Goal: Information Seeking & Learning: Find specific page/section

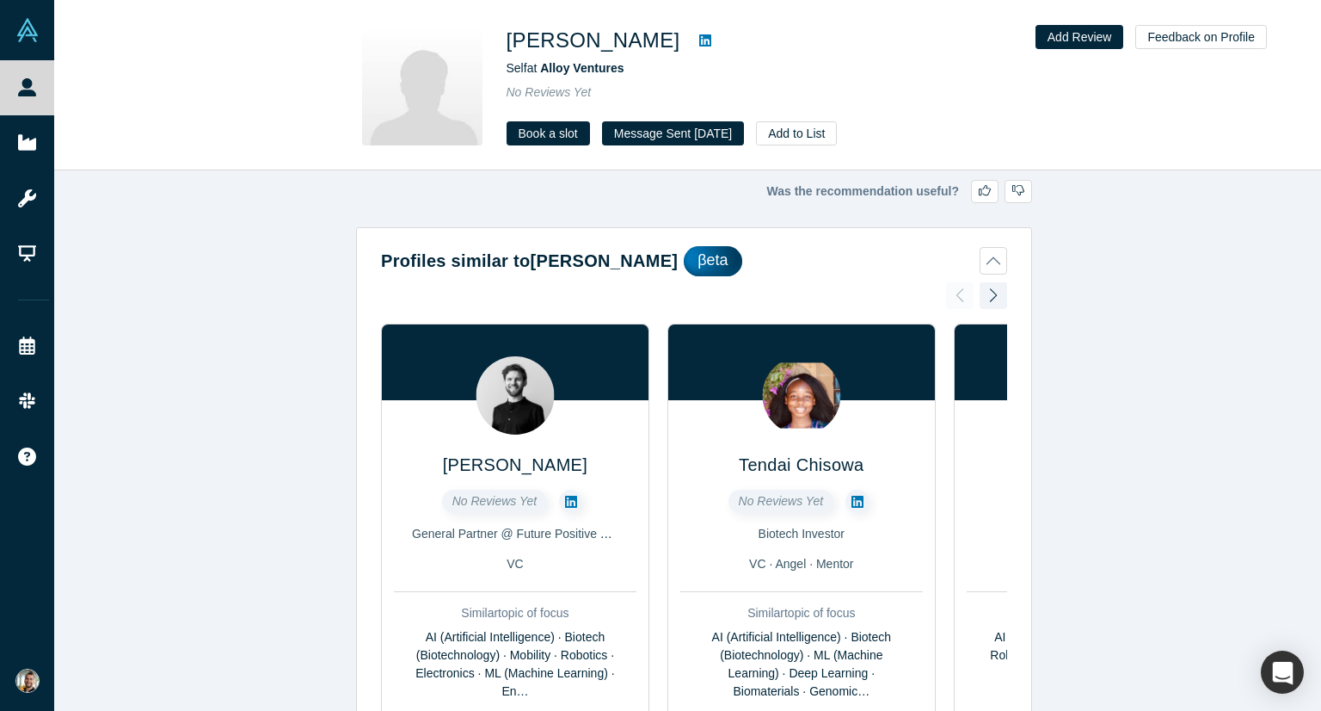
click at [699, 40] on icon at bounding box center [705, 40] width 12 height 12
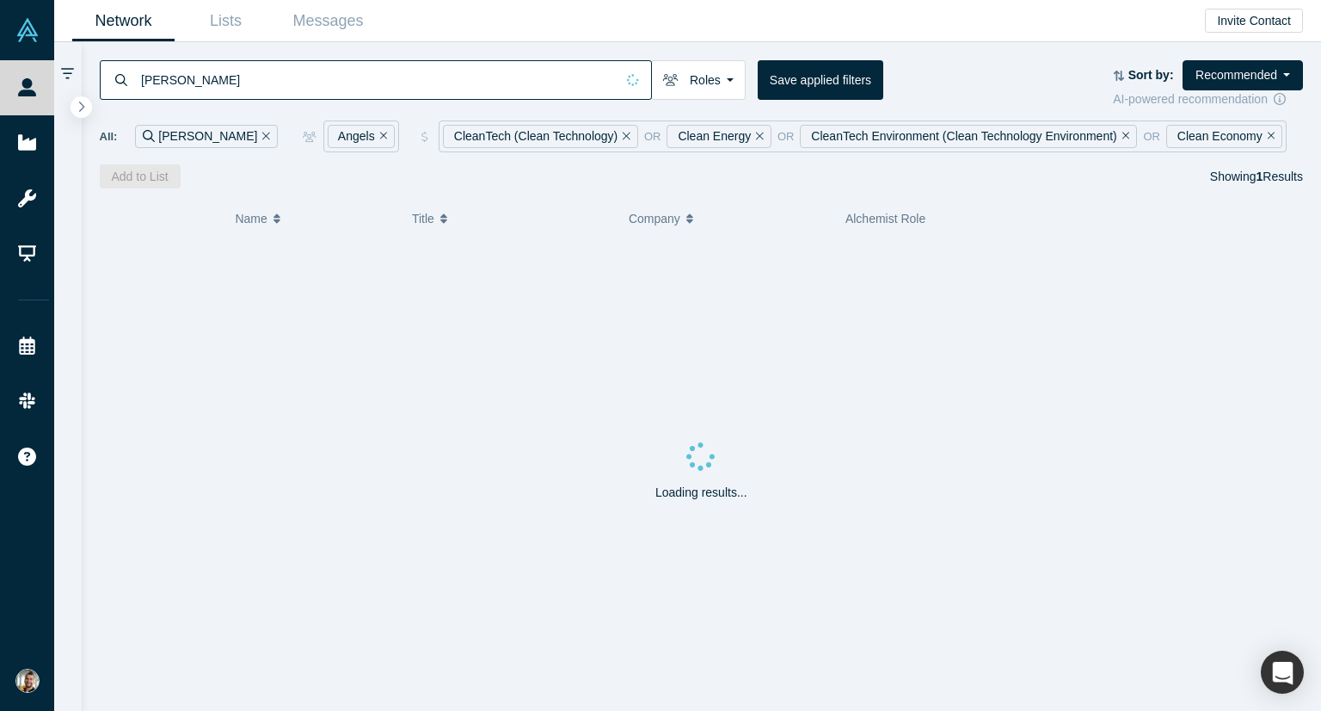
click at [162, 73] on input "[PERSON_NAME]" at bounding box center [377, 79] width 476 height 40
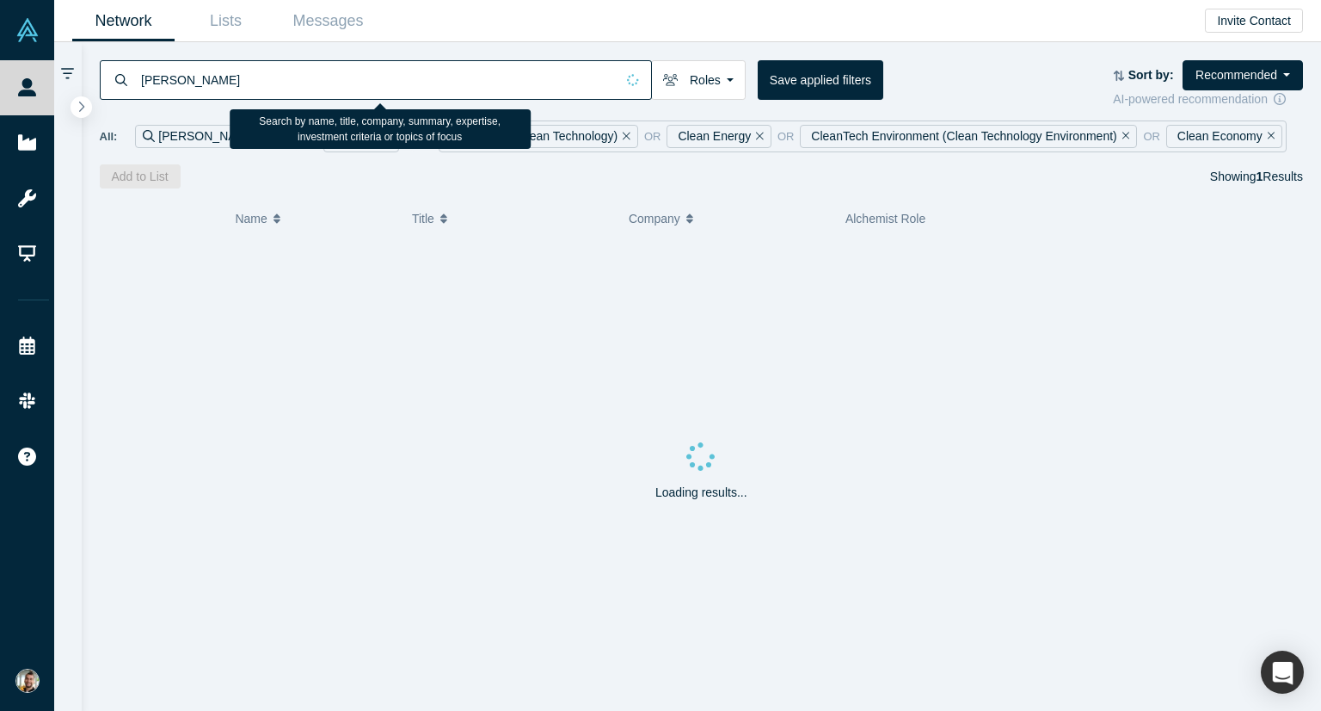
click at [162, 73] on input "[PERSON_NAME]" at bounding box center [377, 79] width 476 height 40
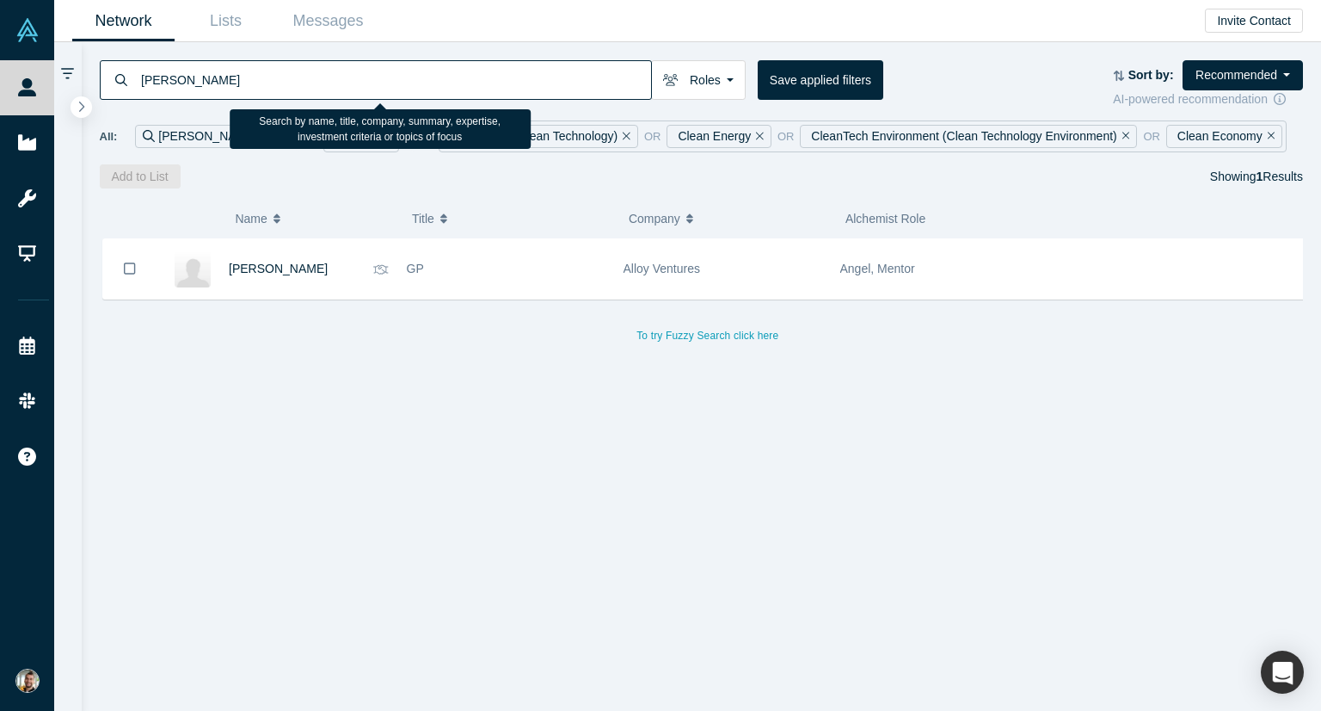
type input "[PERSON_NAME]"
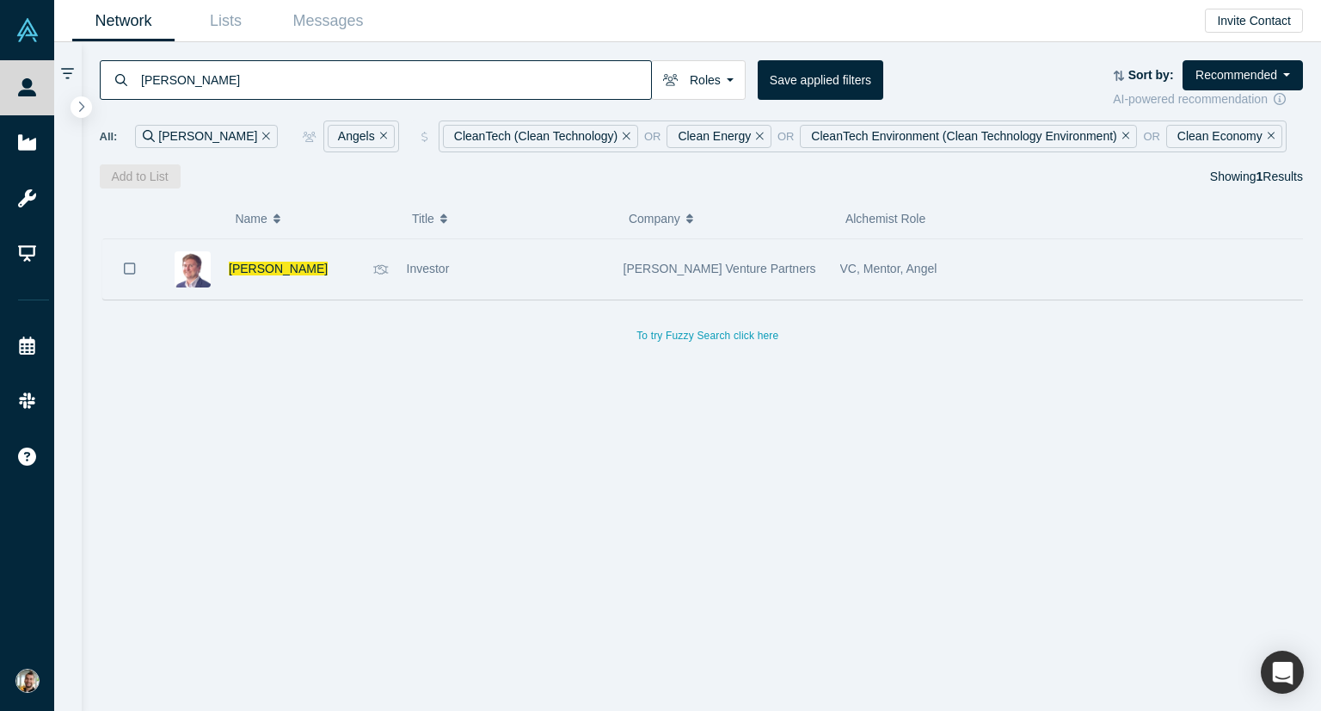
click at [268, 262] on span "[PERSON_NAME]" at bounding box center [278, 269] width 99 height 14
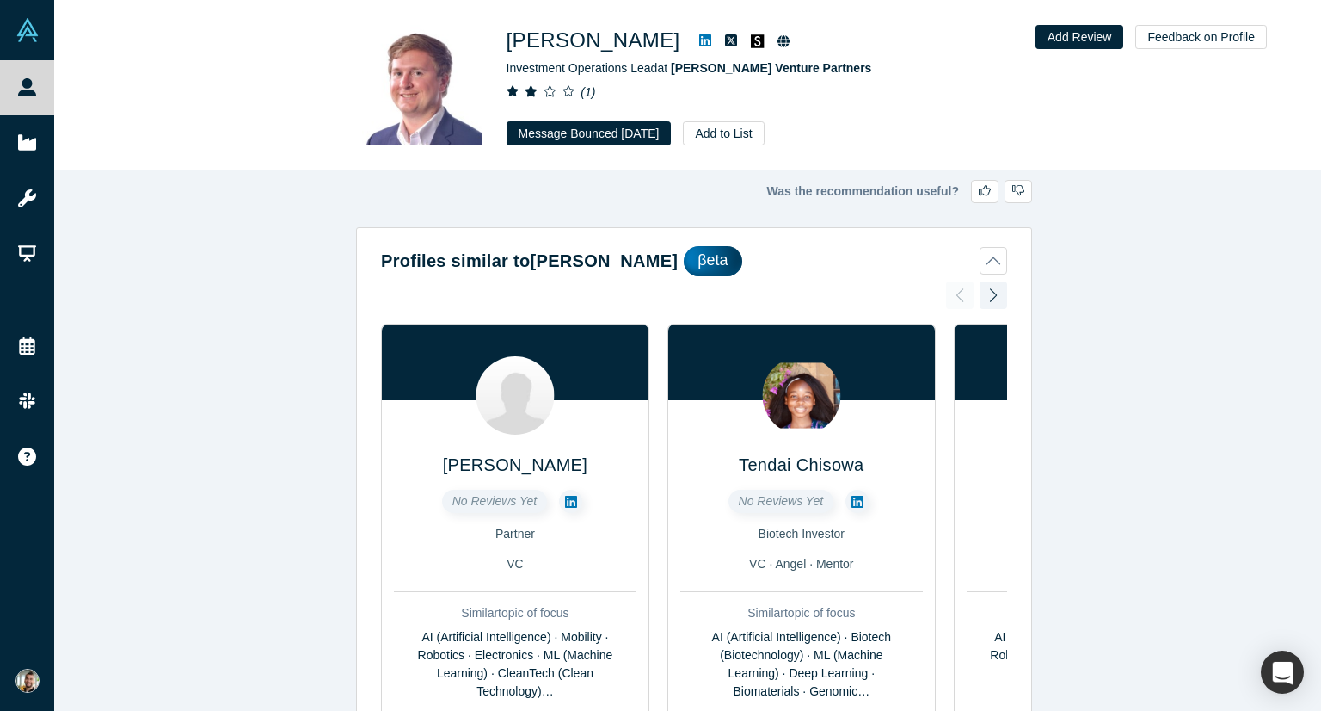
click at [699, 38] on icon at bounding box center [705, 40] width 12 height 12
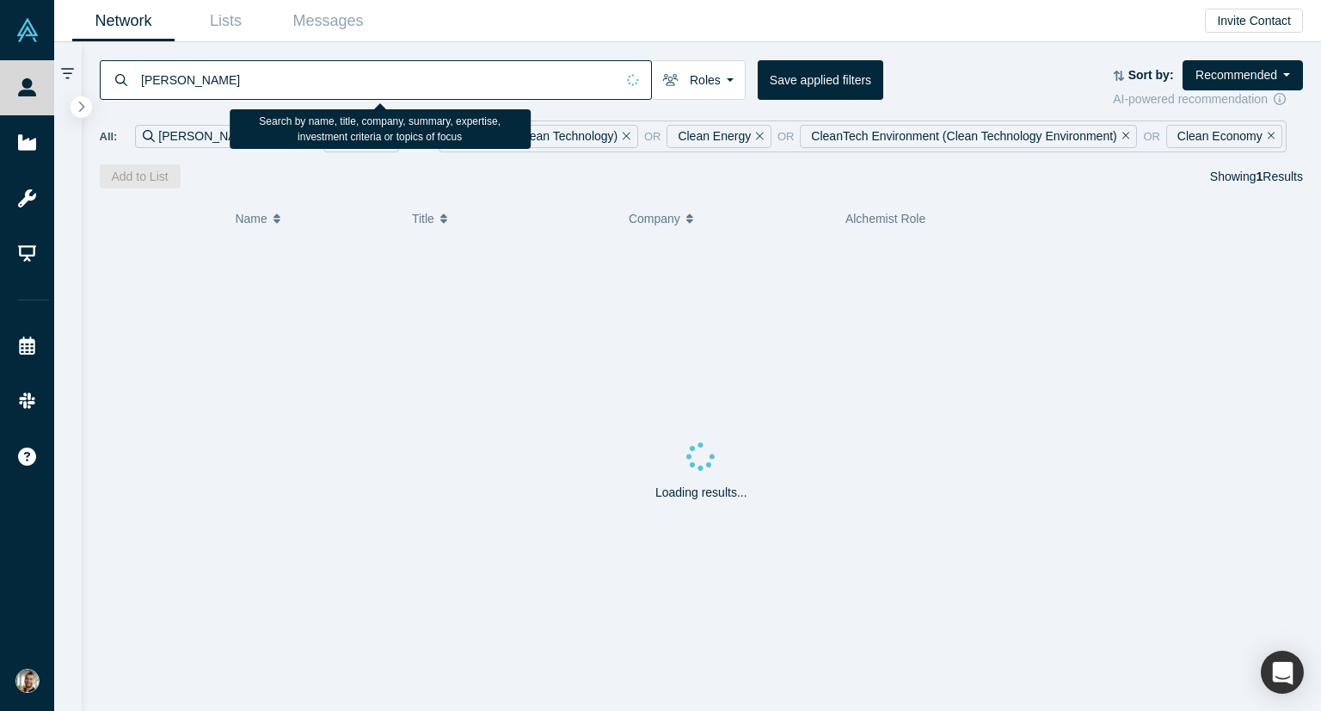
click at [217, 88] on input "[PERSON_NAME]" at bounding box center [377, 79] width 476 height 40
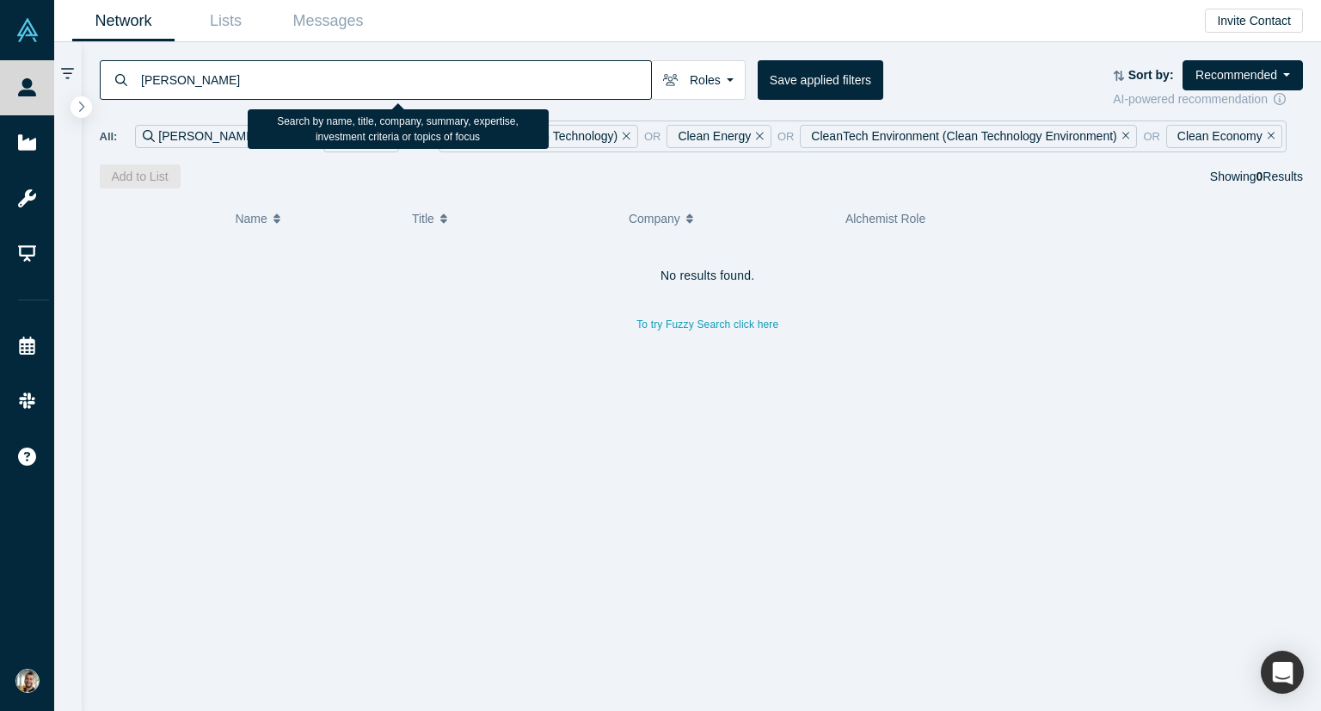
click at [404, 81] on input "[PERSON_NAME]" at bounding box center [395, 79] width 512 height 40
type input "[PERSON_NAME]"
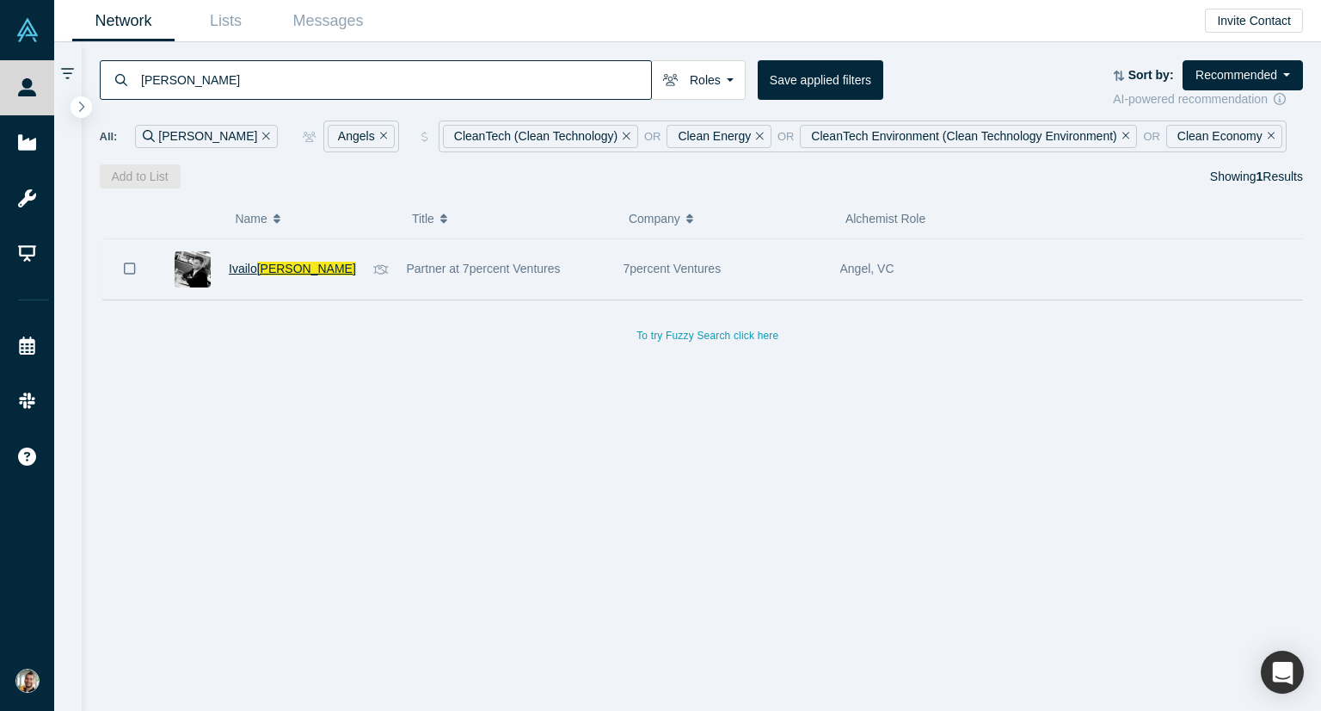
click at [279, 267] on span "[PERSON_NAME]" at bounding box center [306, 269] width 99 height 14
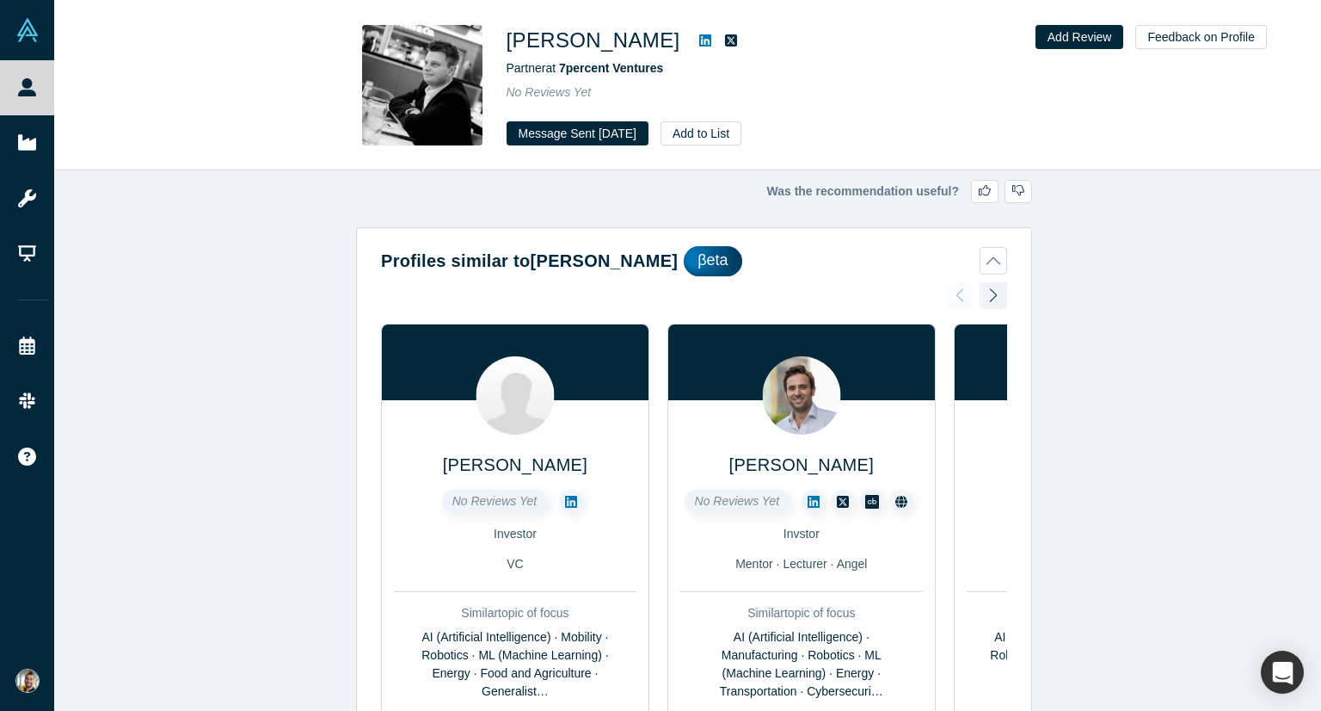
click at [699, 40] on icon at bounding box center [705, 41] width 12 height 14
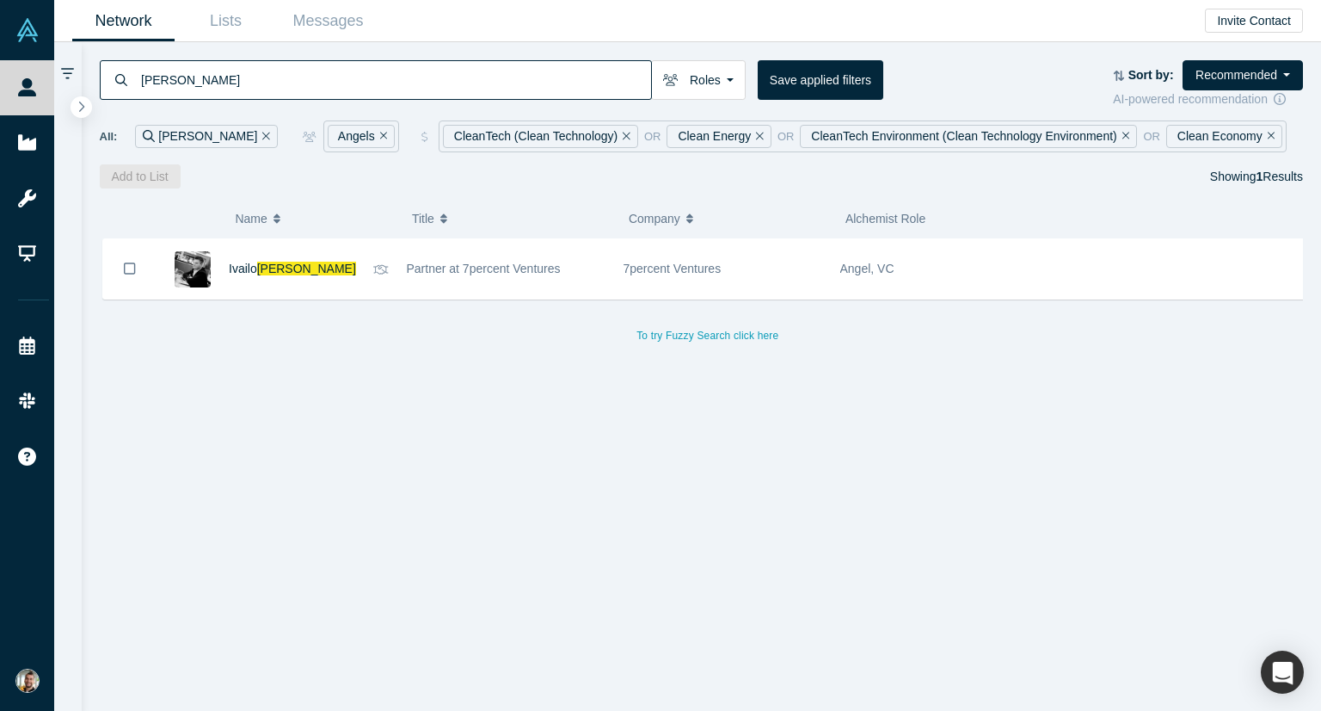
click at [225, 83] on input "[PERSON_NAME]" at bounding box center [395, 79] width 512 height 40
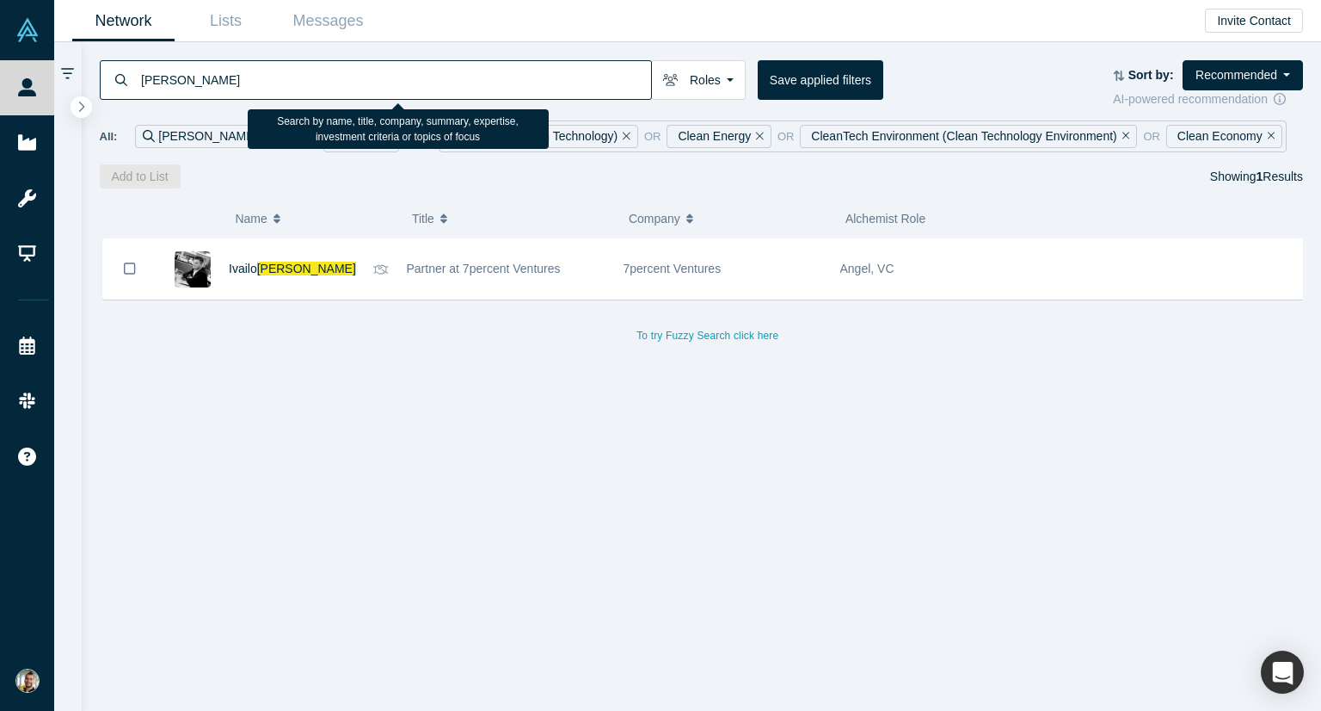
click at [225, 83] on input "[PERSON_NAME]" at bounding box center [395, 79] width 512 height 40
type input "[PERSON_NAME]"
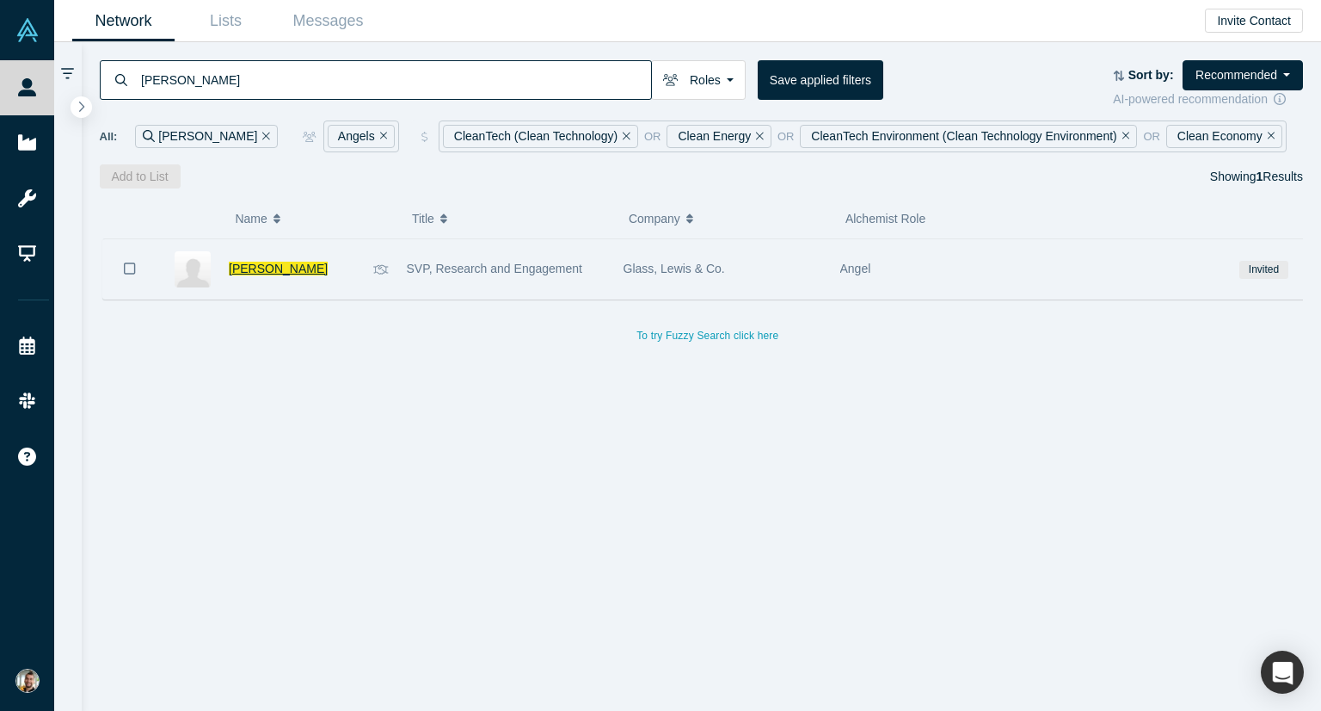
click at [274, 264] on span "[PERSON_NAME]" at bounding box center [278, 269] width 99 height 14
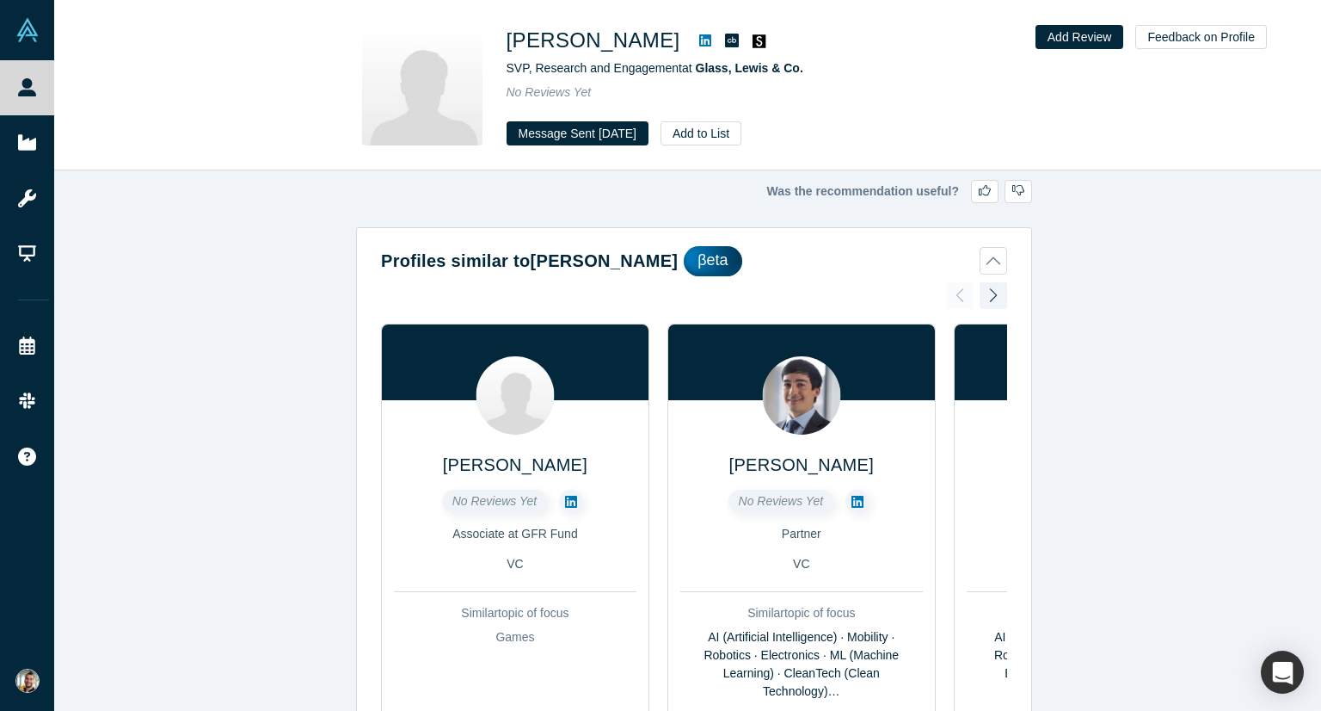
click at [699, 45] on icon at bounding box center [705, 40] width 12 height 12
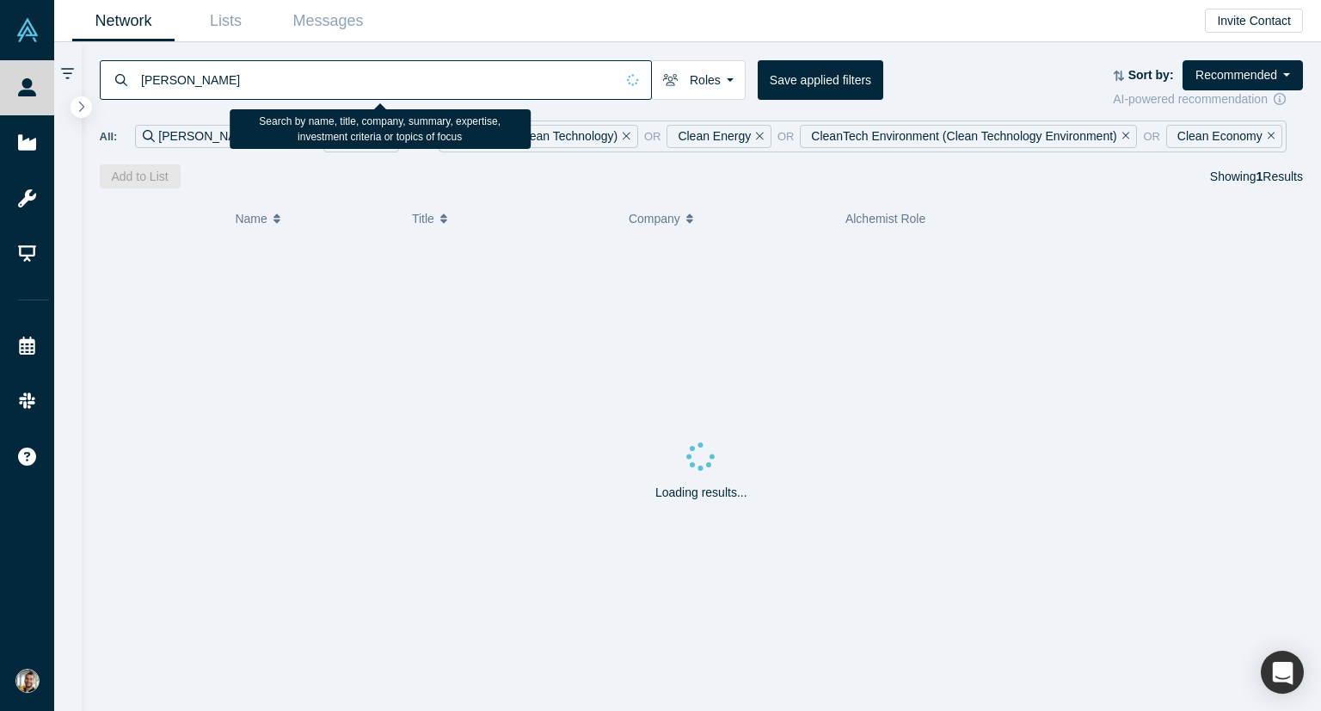
click at [301, 83] on input "[PERSON_NAME]" at bounding box center [377, 79] width 476 height 40
type input "[PERSON_NAME]"
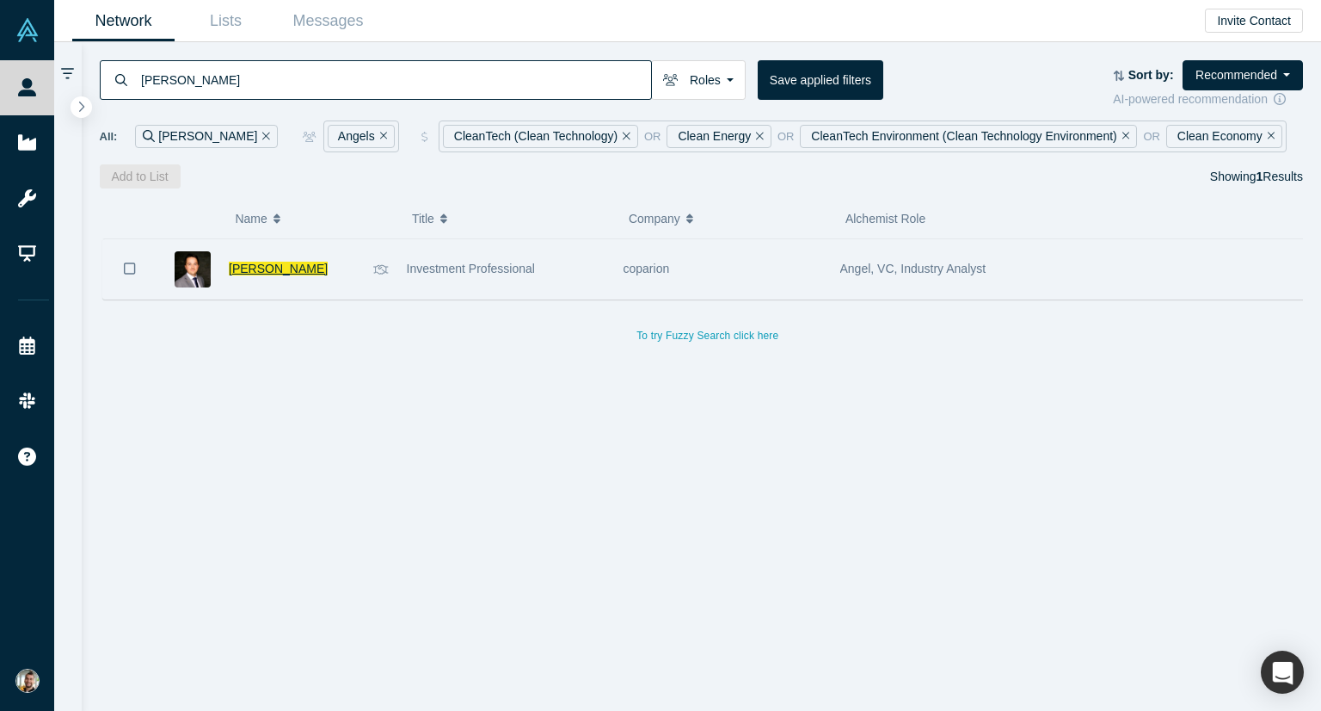
click at [272, 262] on span "[PERSON_NAME]" at bounding box center [278, 269] width 99 height 14
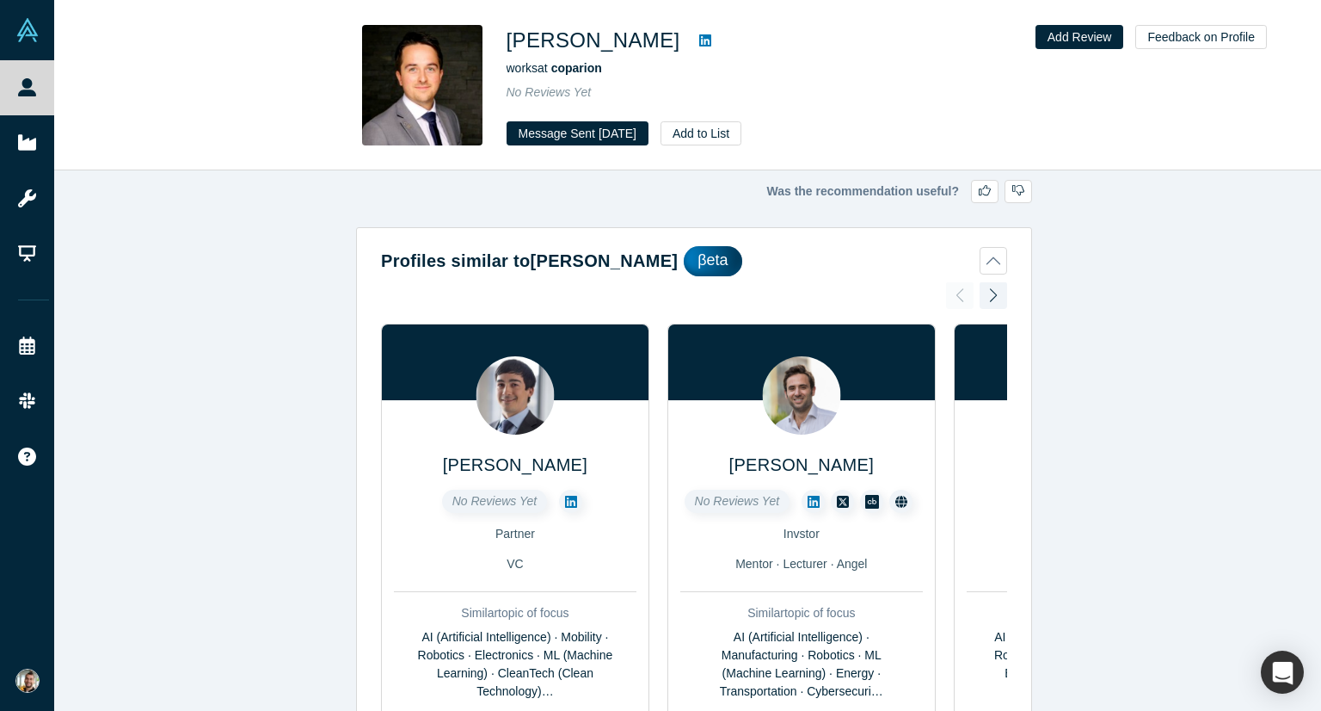
click at [699, 44] on icon at bounding box center [705, 41] width 12 height 14
